Goal: Information Seeking & Learning: Find specific fact

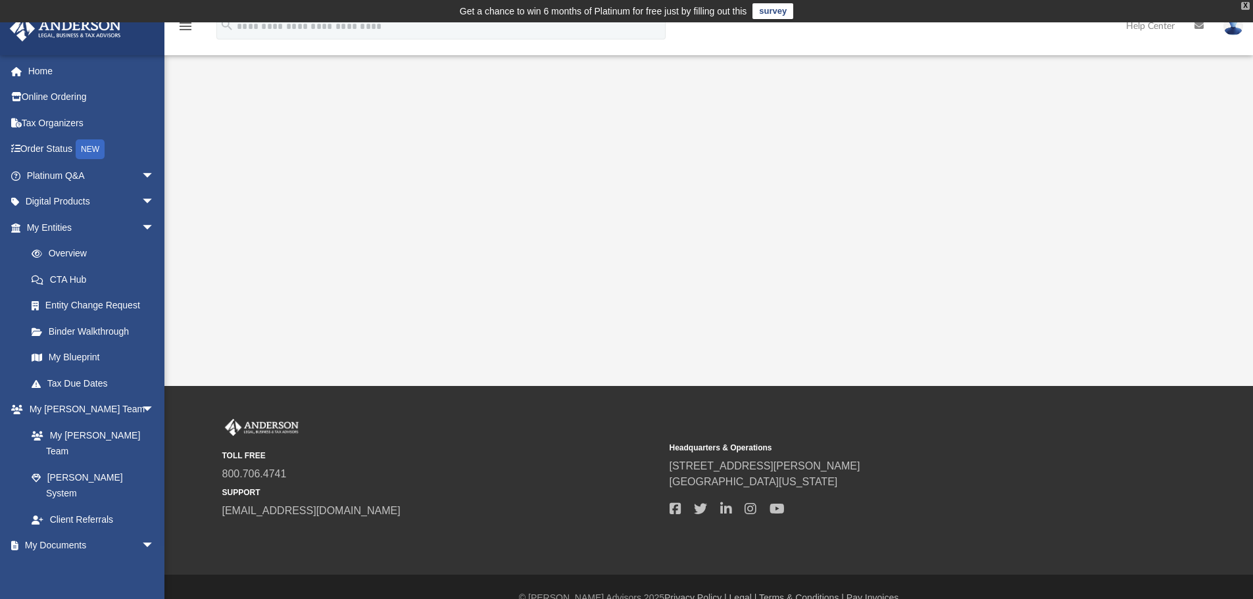
click at [1246, 3] on div "X" at bounding box center [1245, 6] width 9 height 8
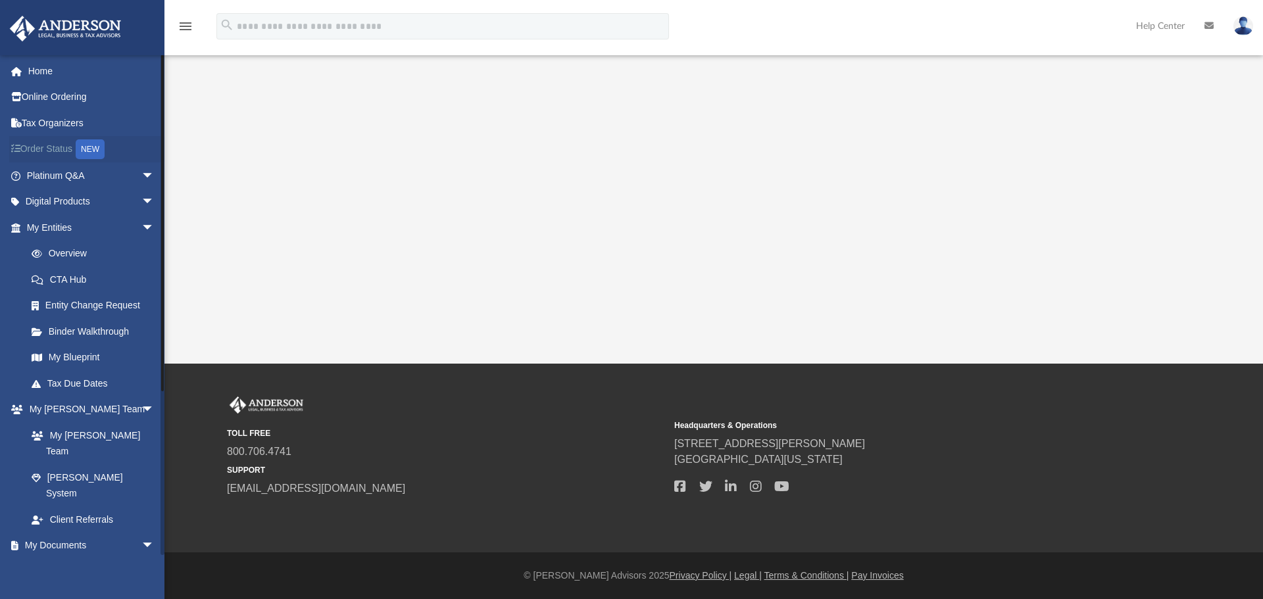
click at [93, 148] on div "NEW" at bounding box center [90, 149] width 29 height 20
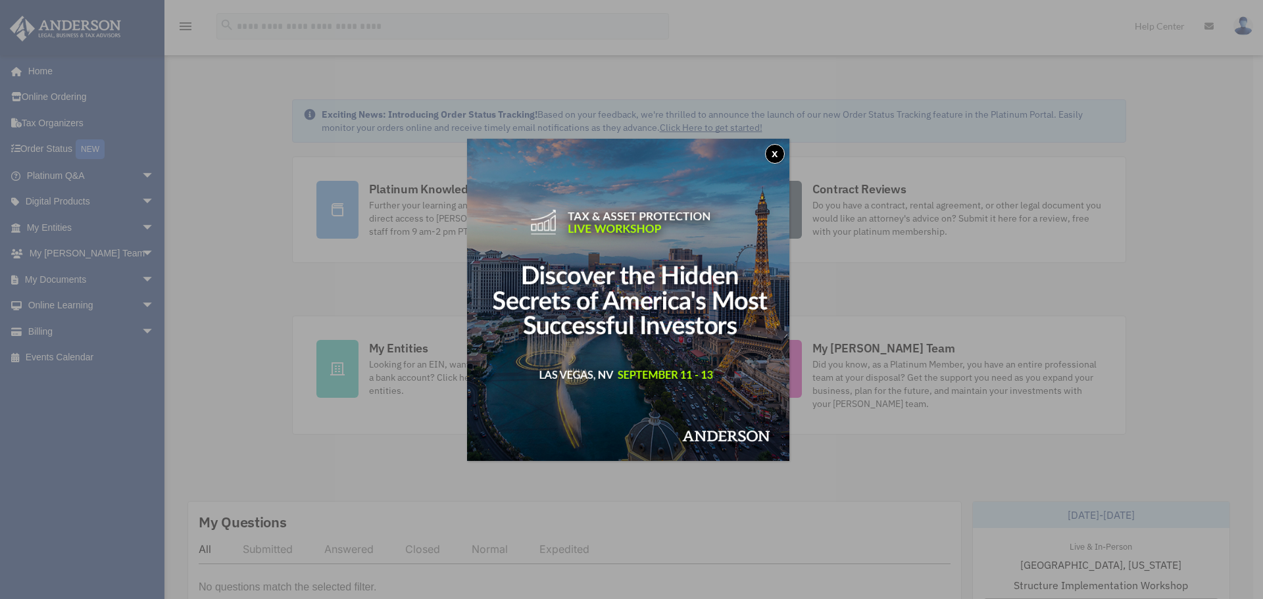
click at [781, 151] on button "x" at bounding box center [775, 154] width 20 height 20
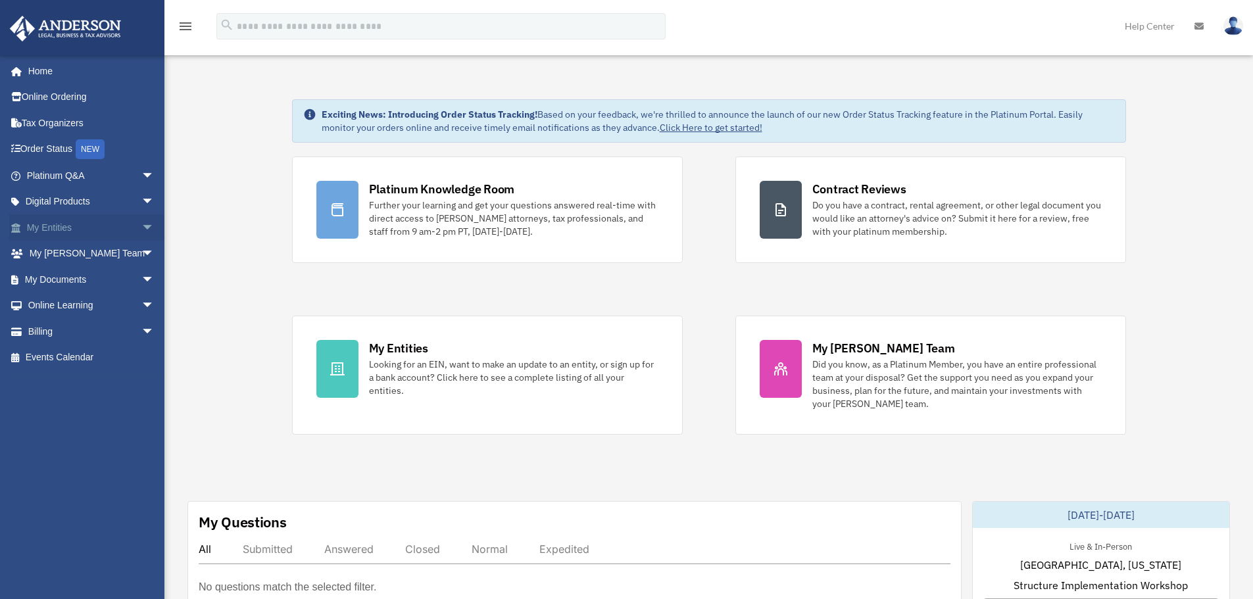
click at [141, 226] on span "arrow_drop_down" at bounding box center [154, 227] width 26 height 27
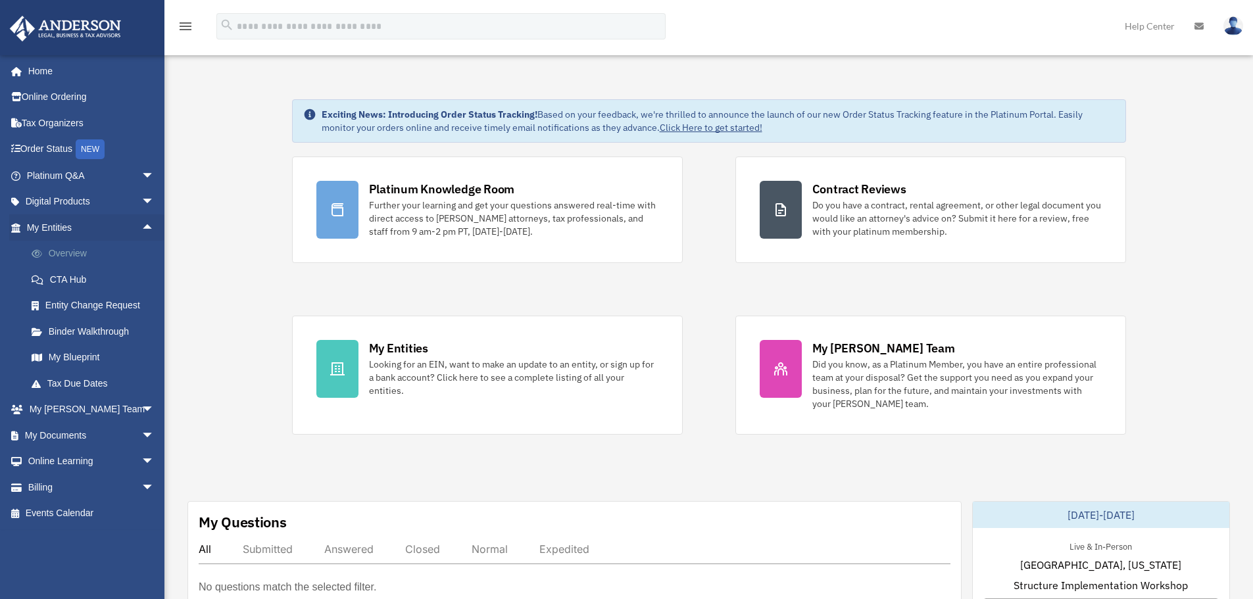
click at [62, 252] on link "Overview" at bounding box center [96, 254] width 156 height 26
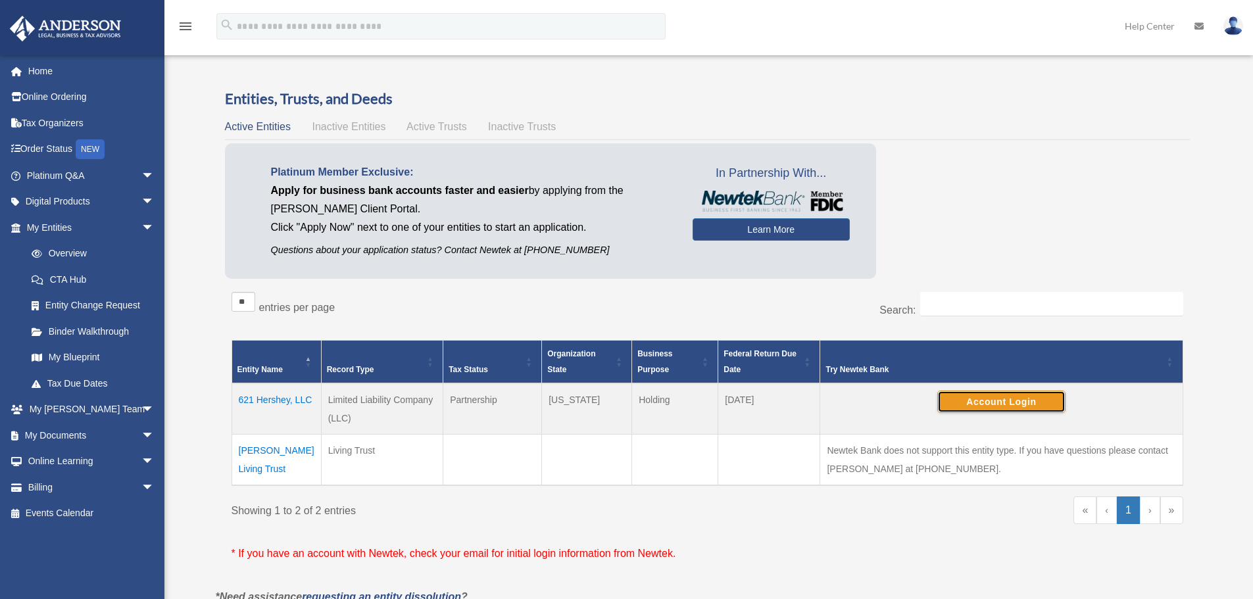
click at [1000, 400] on button "Account Login" at bounding box center [1001, 402] width 128 height 22
click at [269, 400] on td "621 Hershey, LLC" at bounding box center [275, 408] width 89 height 51
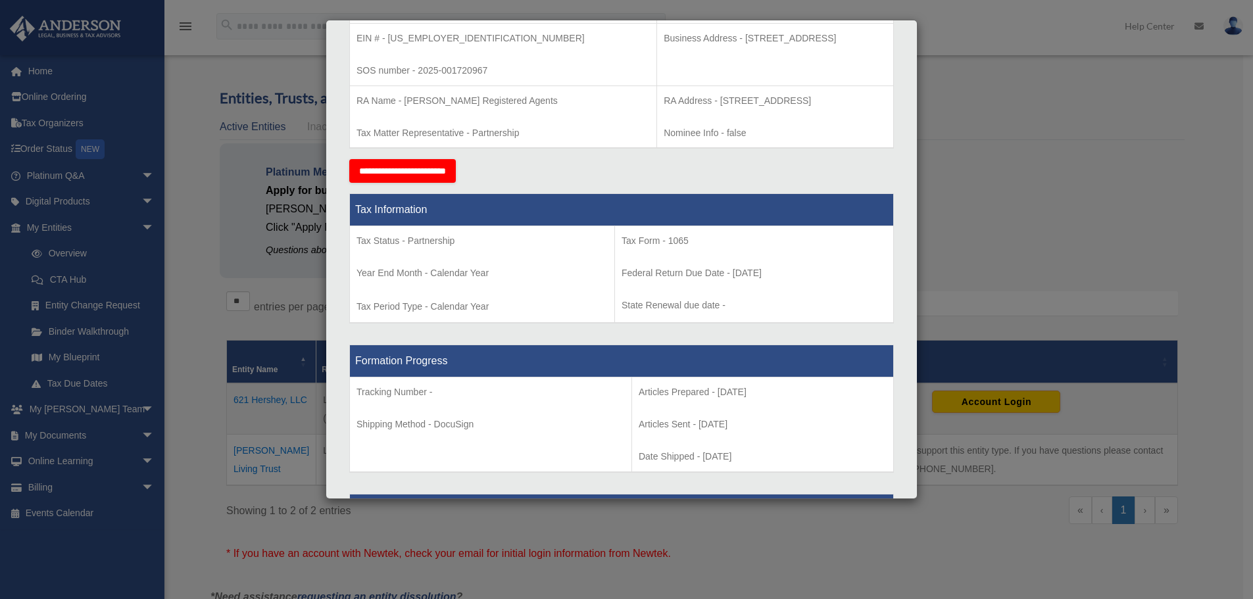
scroll to position [159, 0]
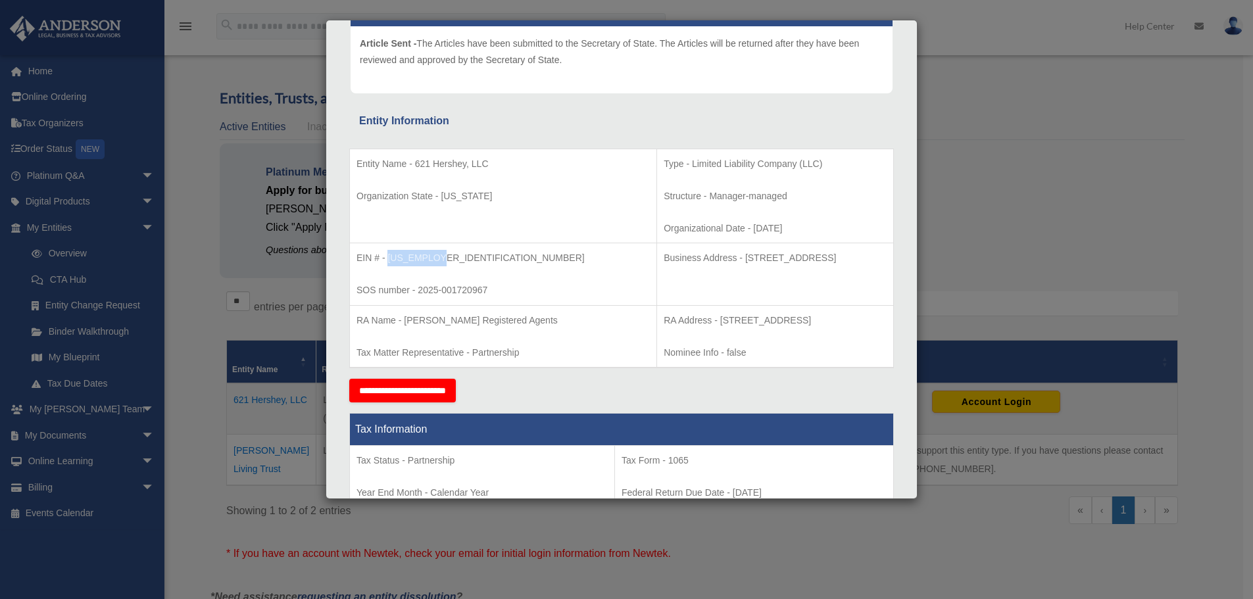
drag, startPoint x: 437, startPoint y: 256, endPoint x: 387, endPoint y: 256, distance: 50.0
click at [387, 256] on p "EIN # - 39-3191172" at bounding box center [502, 258] width 293 height 16
copy p "39-3191172"
click at [1088, 278] on div "Details × Articles Sent Organizational Date" at bounding box center [626, 299] width 1253 height 599
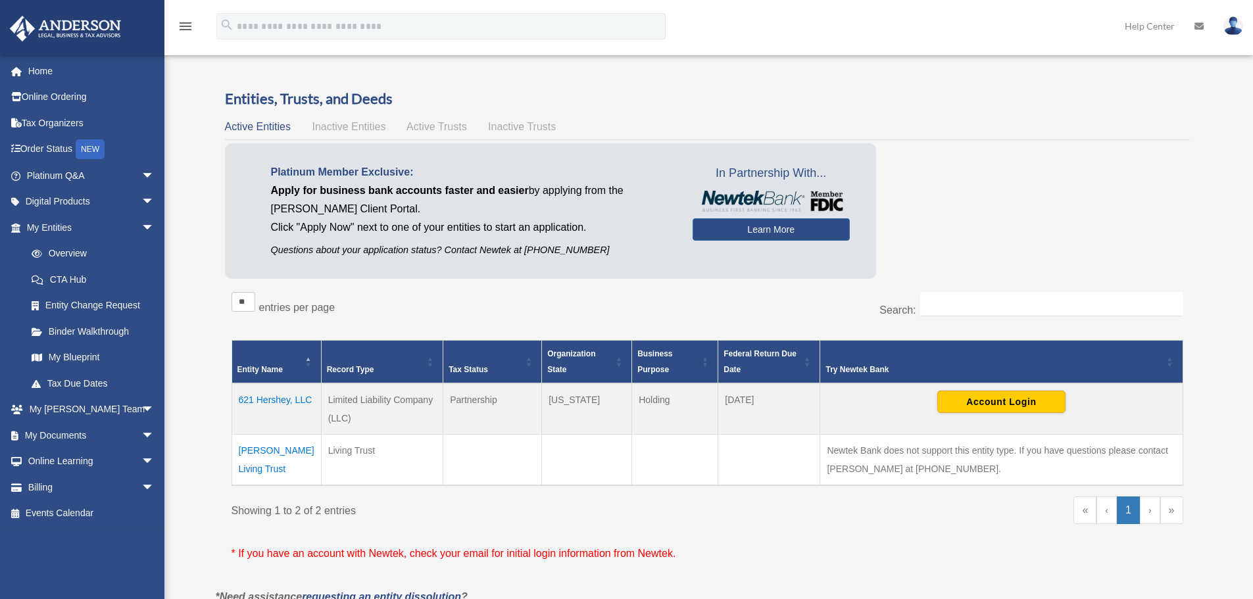
click at [276, 402] on td "621 Hershey, LLC" at bounding box center [275, 408] width 89 height 51
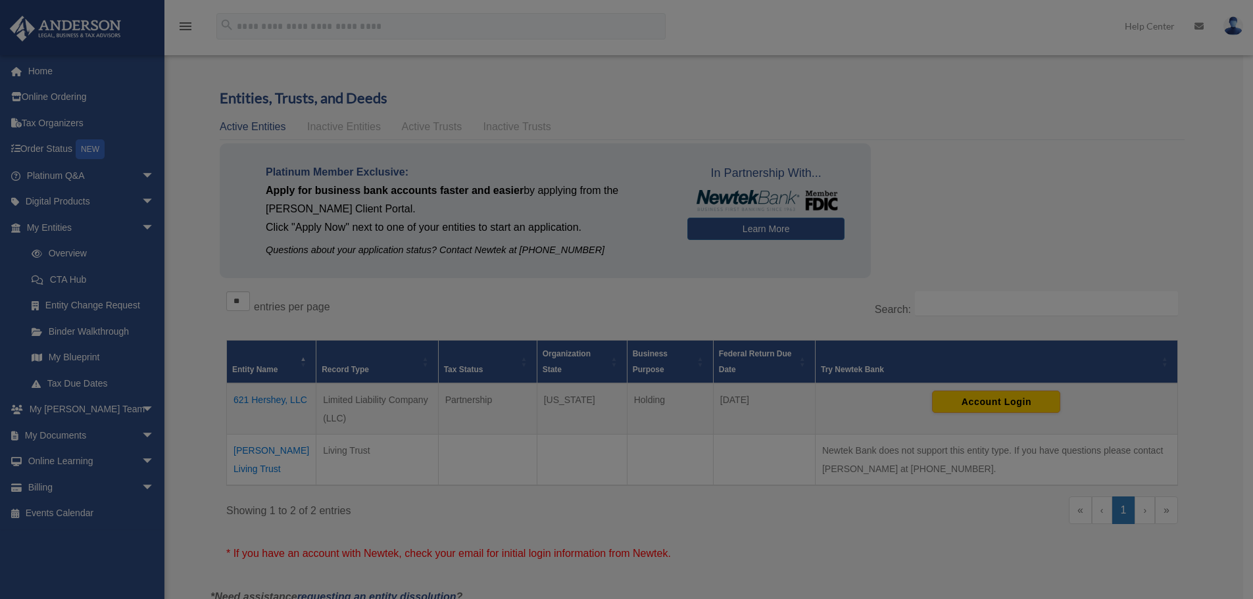
scroll to position [0, 0]
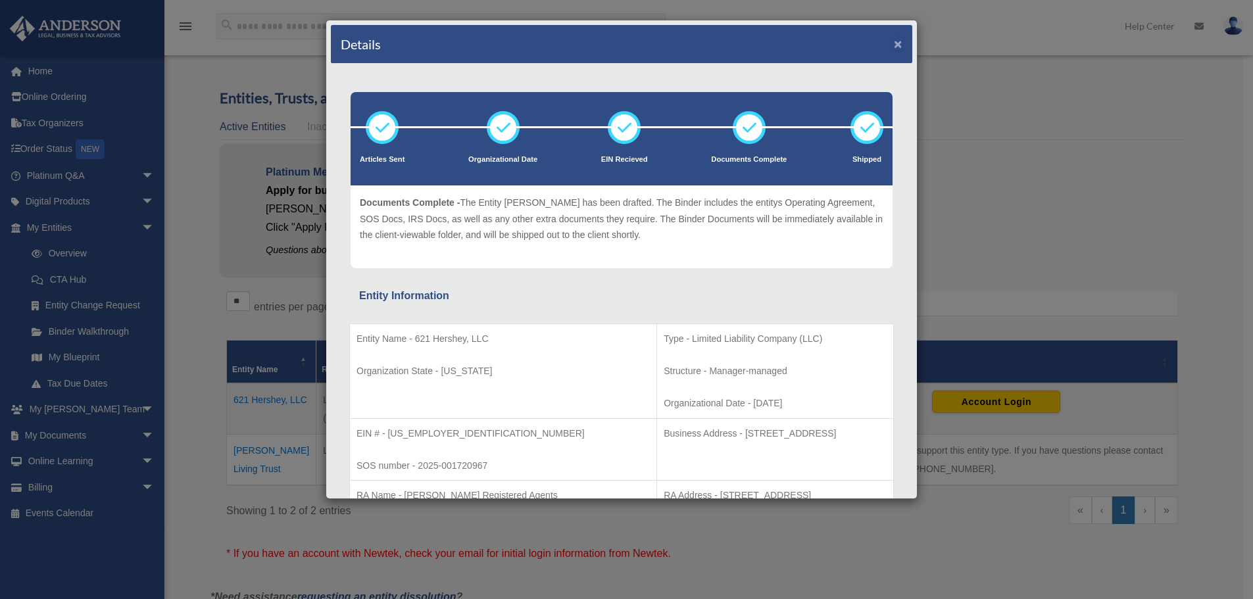
click at [894, 44] on button "×" at bounding box center [898, 44] width 9 height 14
